Goal: Information Seeking & Learning: Learn about a topic

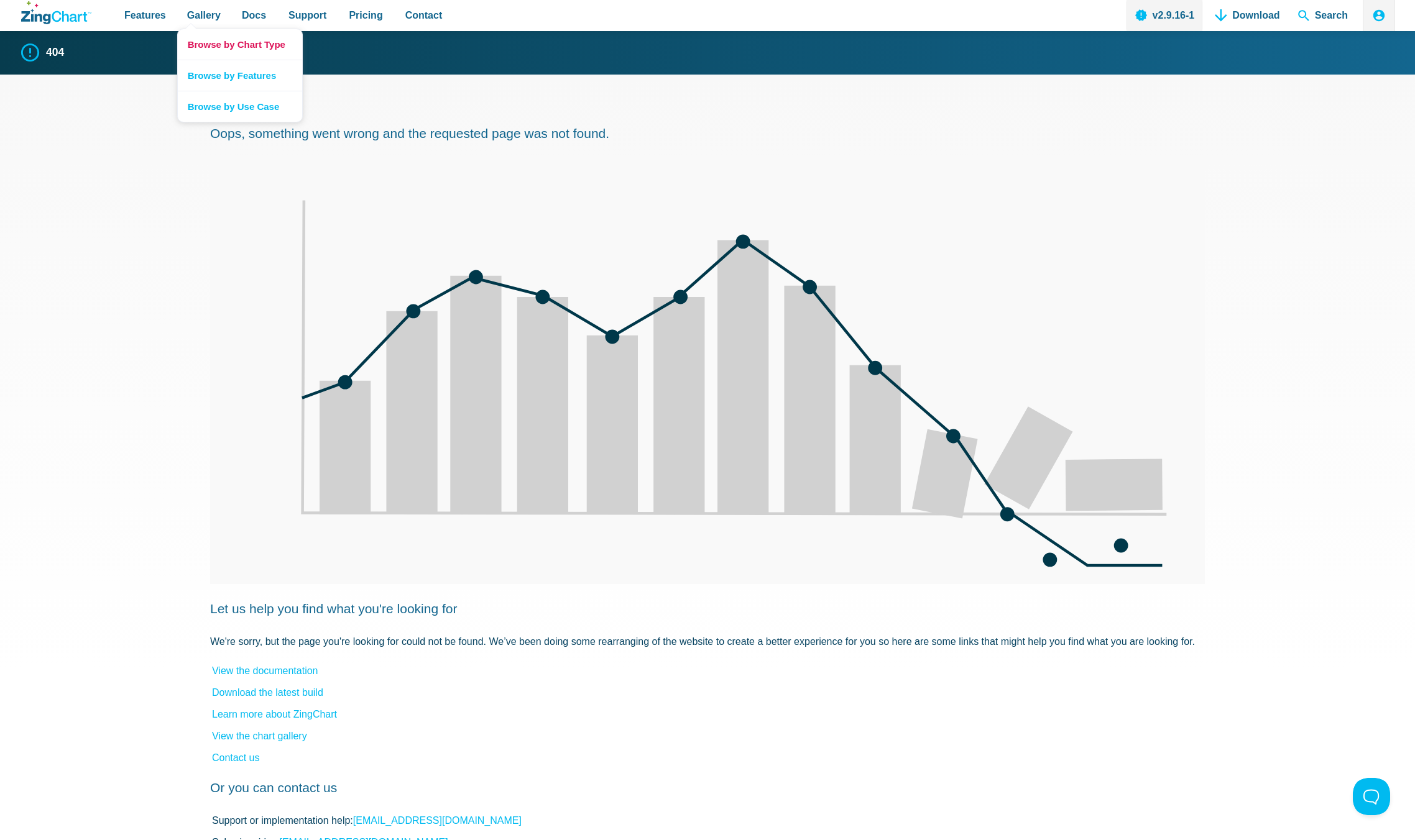
click at [195, 43] on link "Browse by Chart Type" at bounding box center [240, 45] width 124 height 30
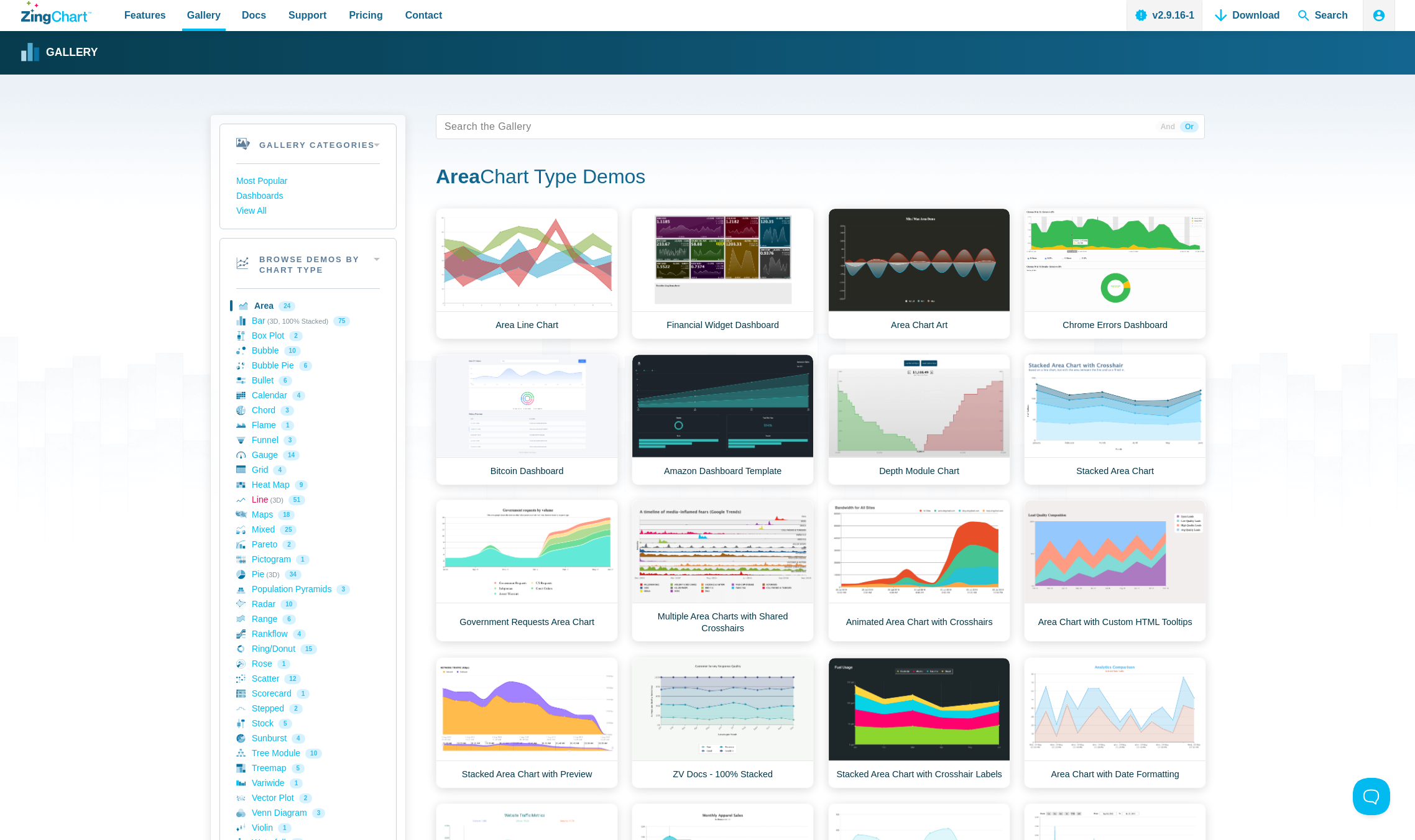
click at [257, 503] on link "Line (3D) 51" at bounding box center [308, 500] width 144 height 15
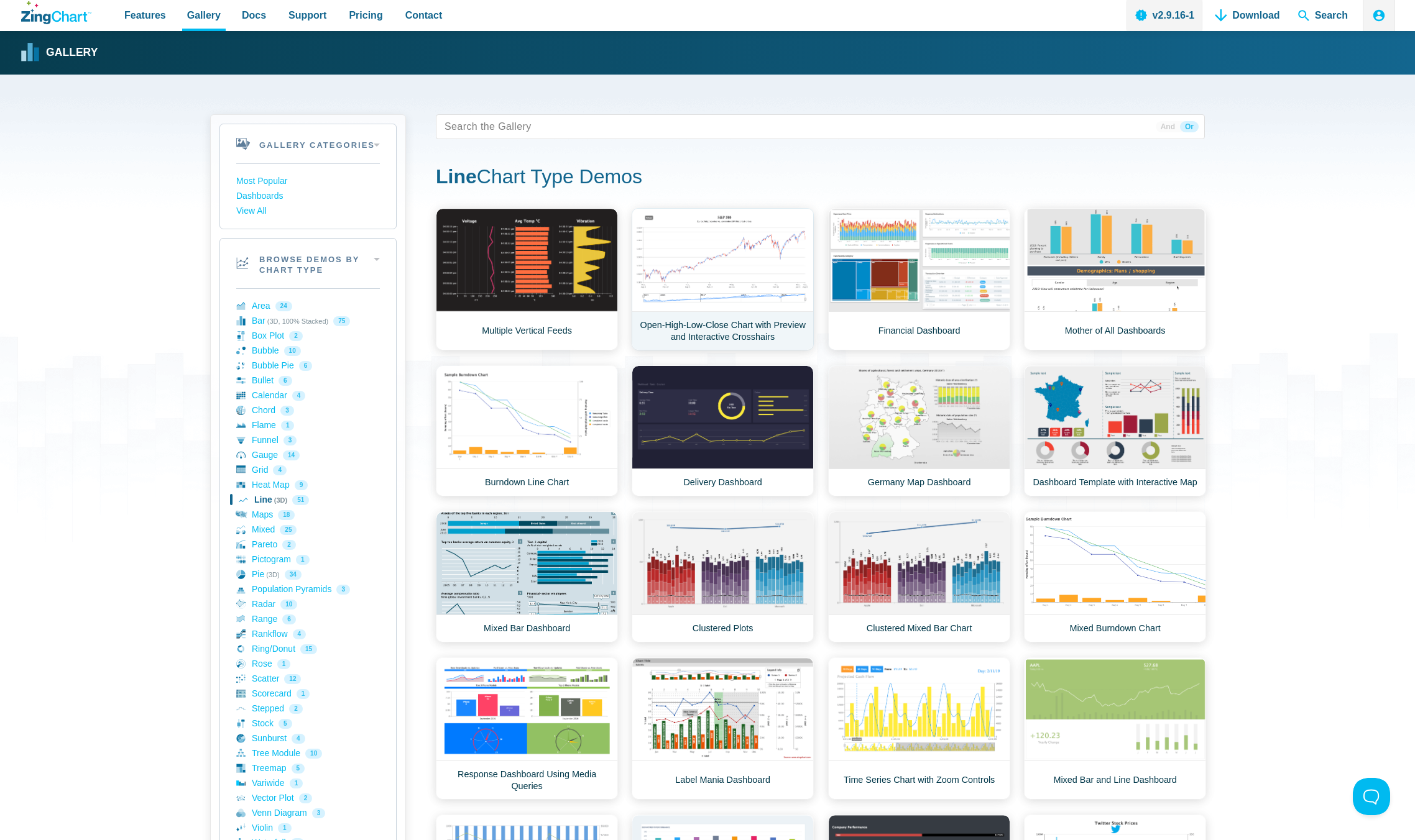
click at [719, 275] on link "Open-High-Low-Close Chart with Preview and Interactive Crosshairs" at bounding box center [722, 279] width 182 height 142
